Goal: Task Accomplishment & Management: Complete application form

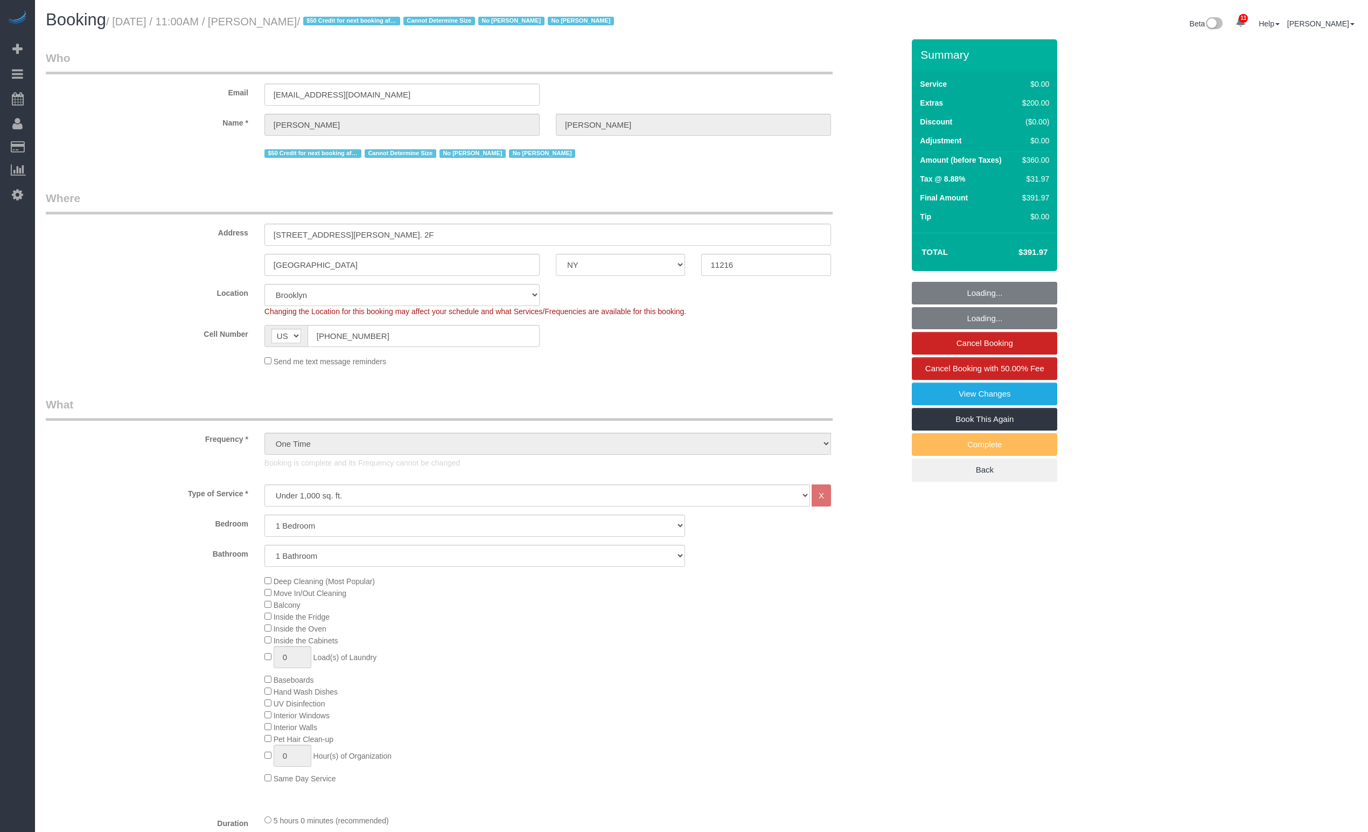
select select "NY"
select select "1"
select select "spot6"
select select "number:58"
select select "number:77"
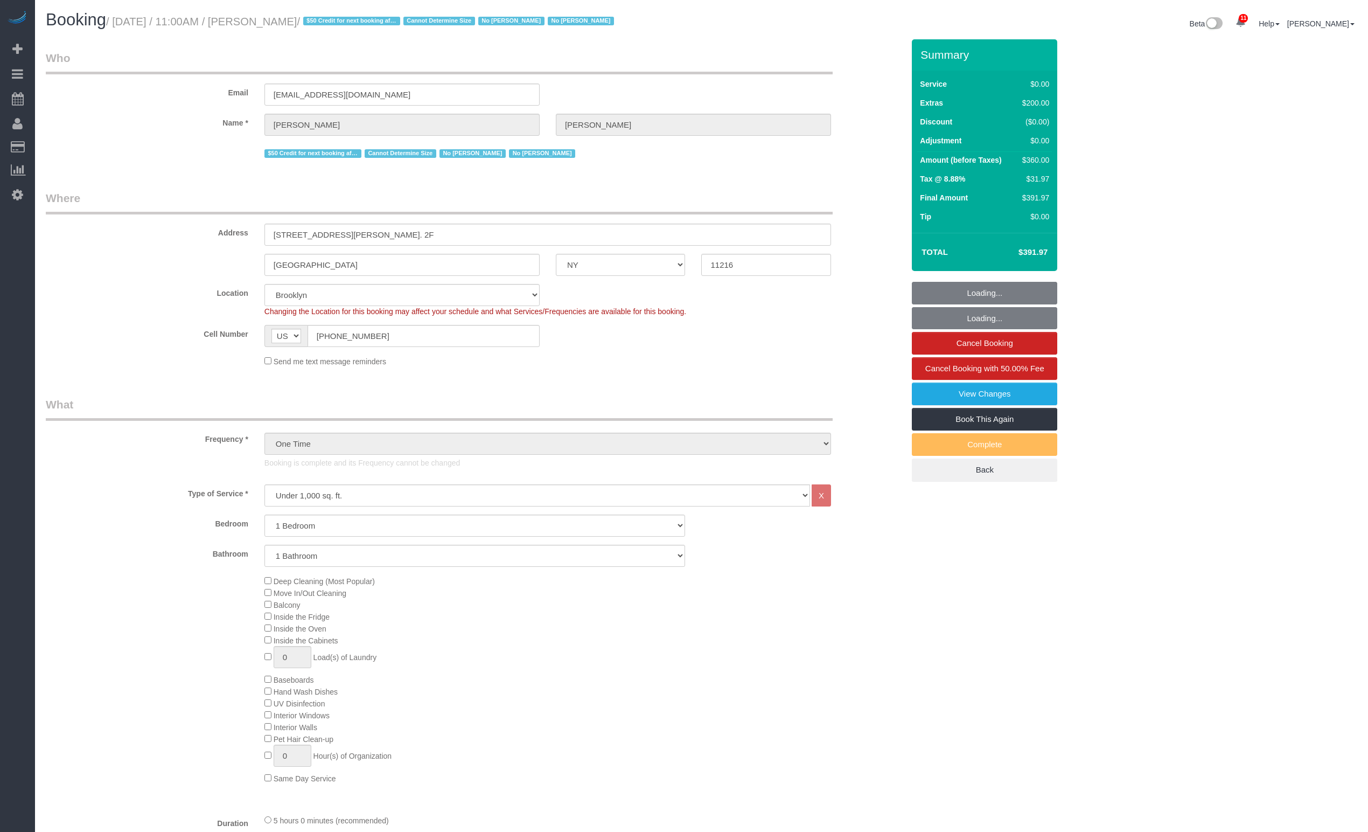
select select "number:15"
select select "number:7"
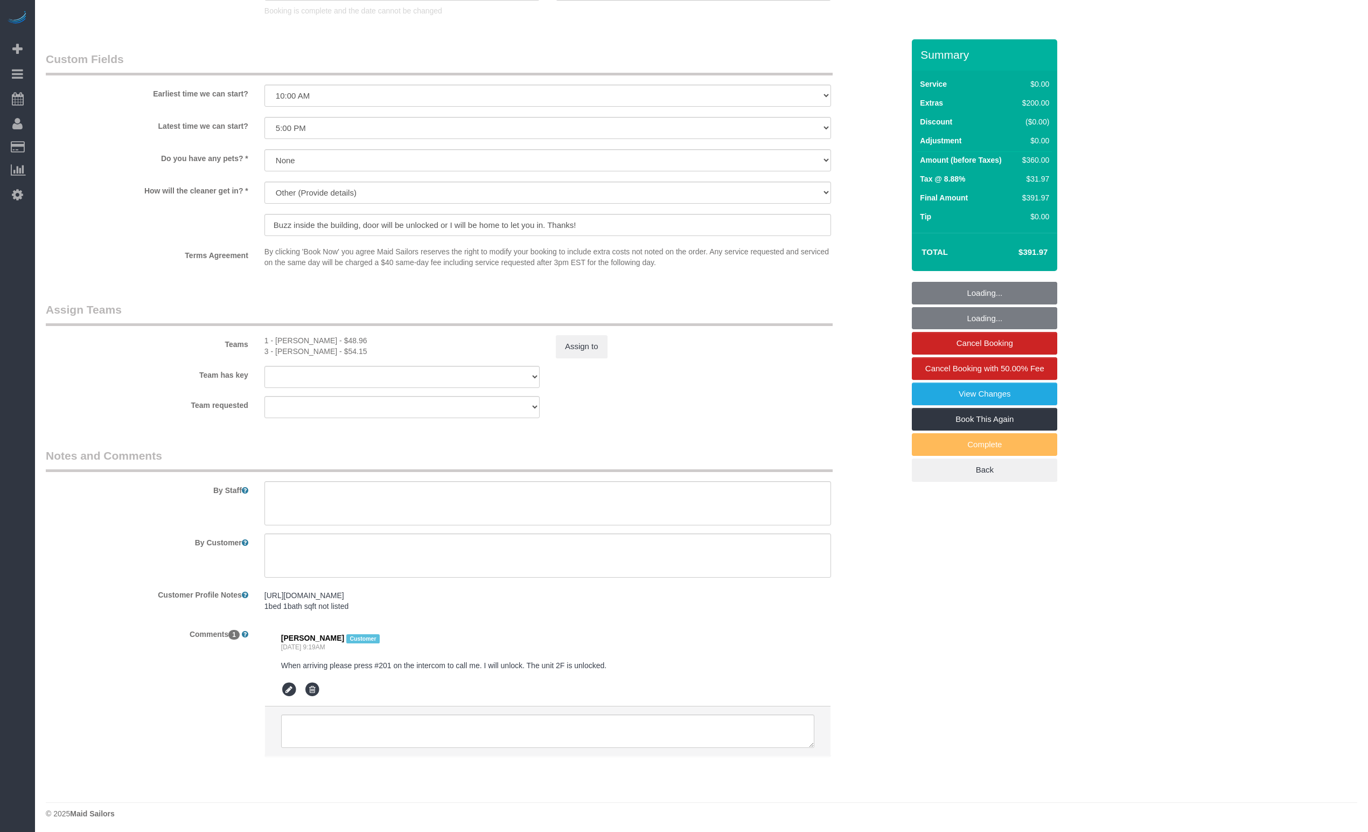
scroll to position [1180, 0]
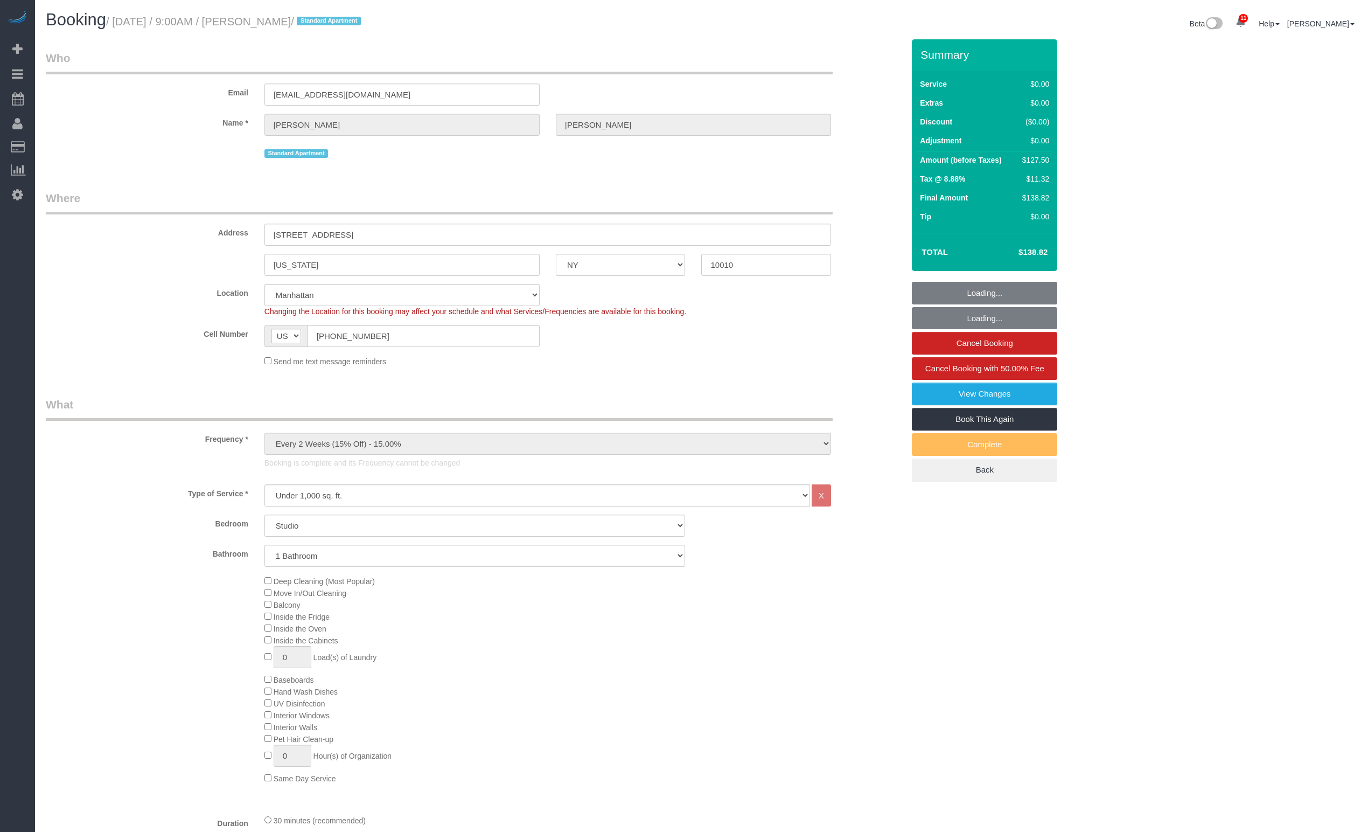
select select "NY"
select select "spot1"
select select "number:56"
select select "number:73"
select select "number:15"
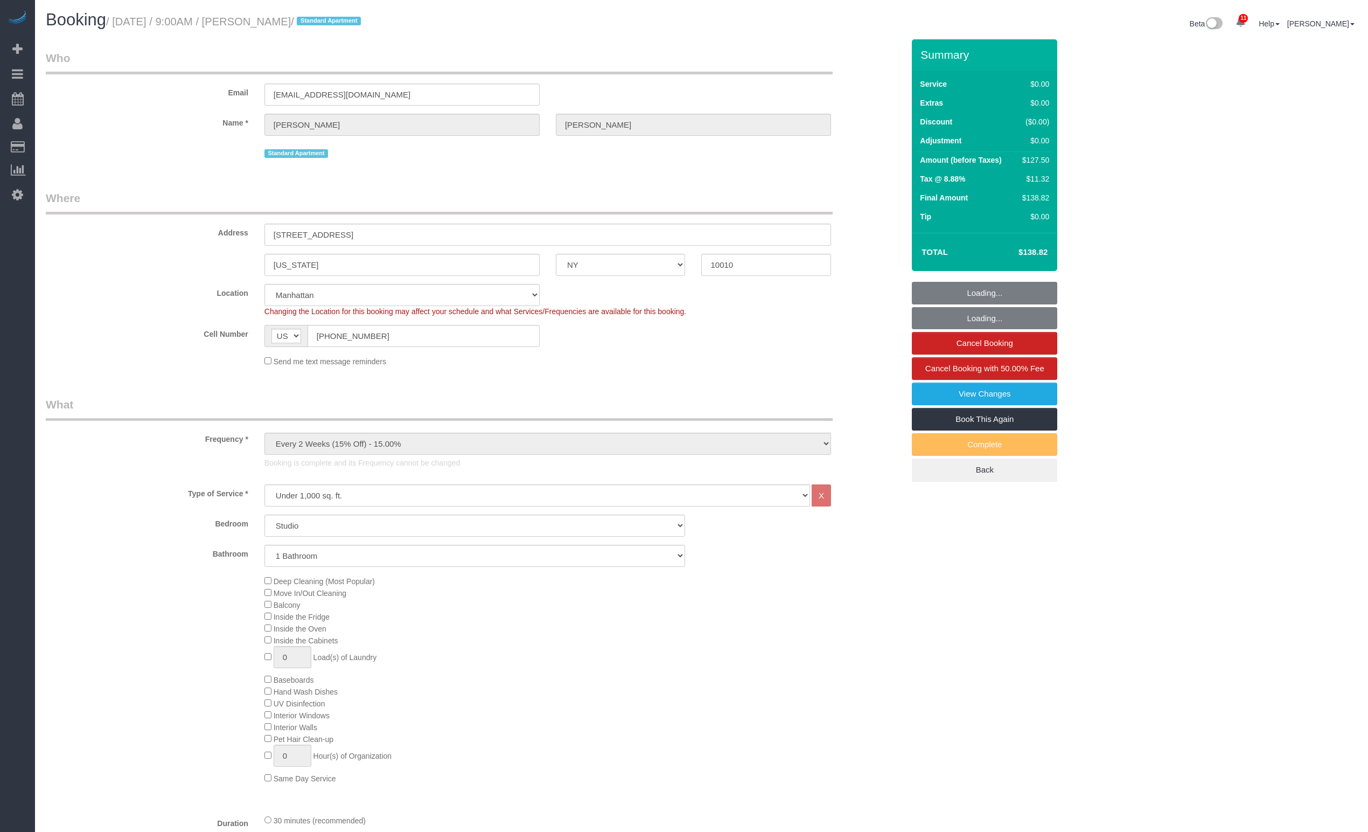
select select "number:5"
